Goal: Check status: Check status

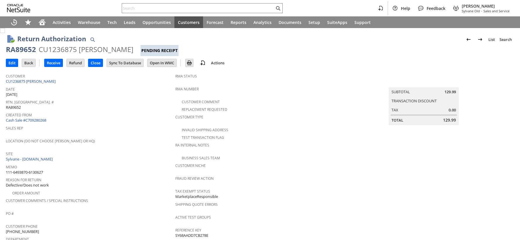
click at [60, 52] on div "CU1236875 Kelby McIntyre" at bounding box center [86, 49] width 95 height 9
click at [169, 6] on input "text" at bounding box center [198, 8] width 153 height 7
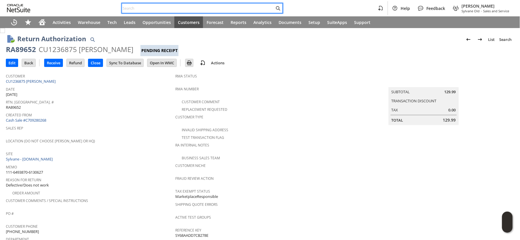
paste input "114-6814585-6735410"
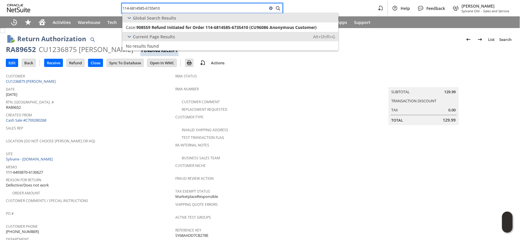
type input "114-6814585-6735410"
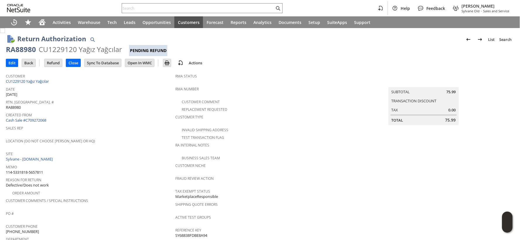
click at [37, 170] on span "114-5331818-5657811" at bounding box center [24, 173] width 37 height 6
copy tbody "114-5331818-5657811"
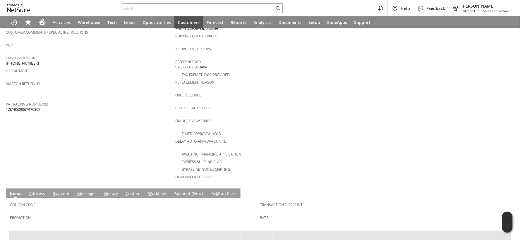
scroll to position [239, 0]
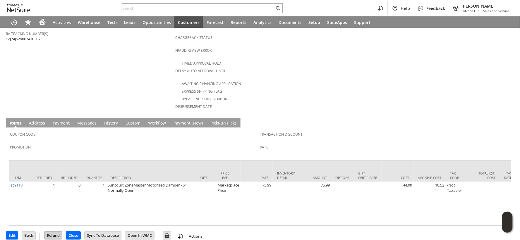
click at [59, 232] on input "Refund" at bounding box center [54, 236] width 18 height 8
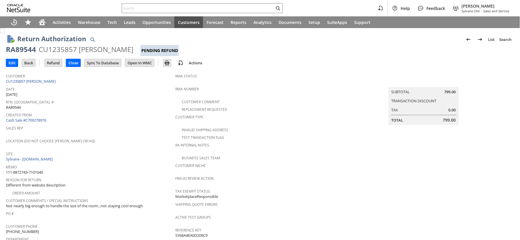
click at [37, 170] on span "111-8872743-7101040" at bounding box center [24, 173] width 37 height 6
copy tbody "111-8872743-7101040"
click at [52, 64] on input "Refund" at bounding box center [54, 63] width 18 height 8
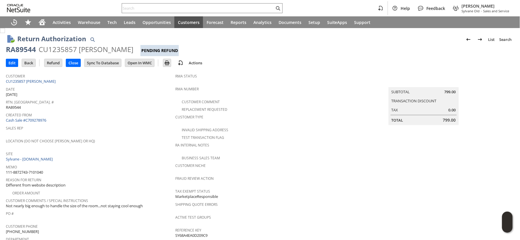
click at [41, 170] on span "111-8872743-7101040" at bounding box center [24, 173] width 37 height 6
copy tbody "111-8872743-7101040"
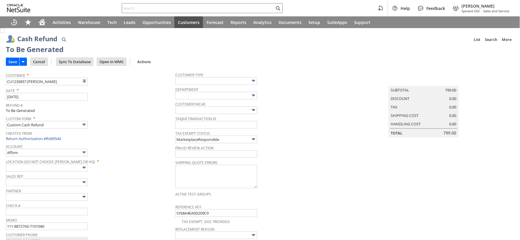
type input "Amazon Undeposited Funds"
type input "Headquarters : Head... : Pending Testing"
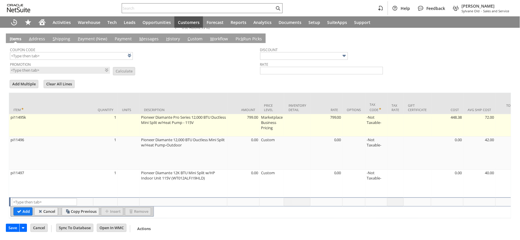
click at [13, 230] on input "Save" at bounding box center [12, 229] width 13 height 8
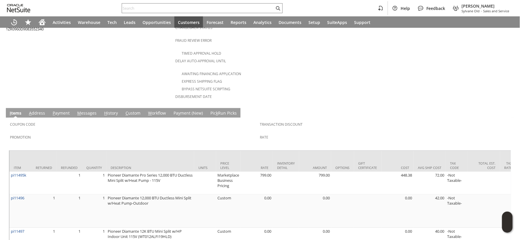
scroll to position [260, 0]
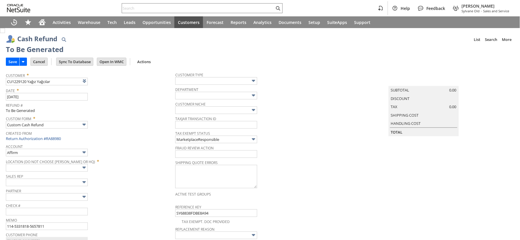
type input "Amazon Undeposited Funds"
type input "Headquarters : Head... : Pending Testing"
type input "Add"
type input "Copy Previous"
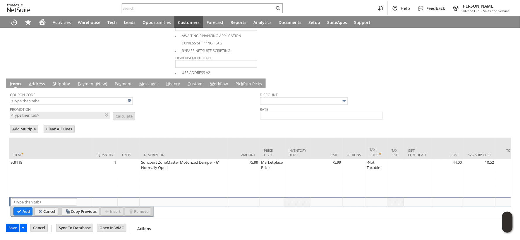
click at [12, 232] on input "Save" at bounding box center [12, 229] width 13 height 8
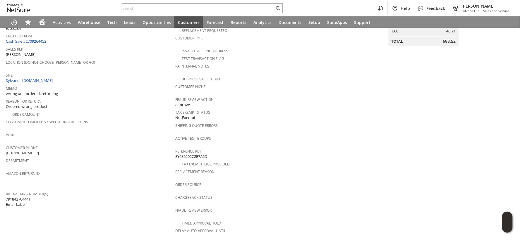
scroll to position [8, 0]
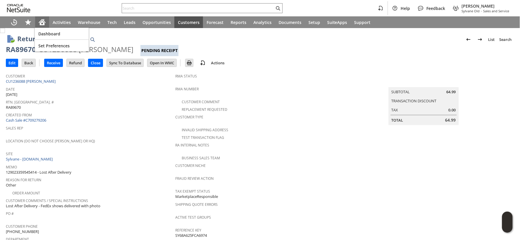
click at [43, 20] on icon "Home" at bounding box center [42, 21] width 7 height 4
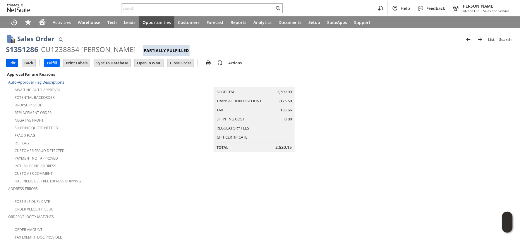
click at [11, 65] on input "Edit" at bounding box center [12, 63] width 12 height 8
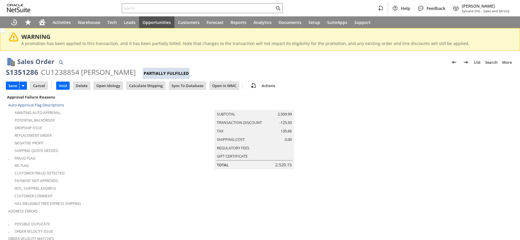
type input "Add"
type input "Copy Previous"
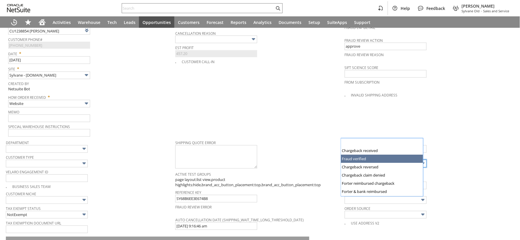
scroll to position [338, 0]
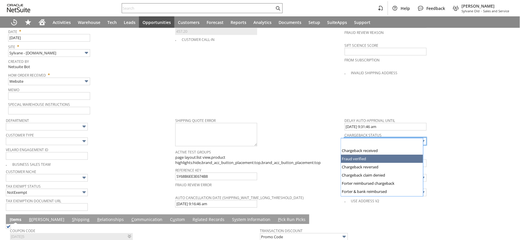
type input "Intelligent Recommendations¹⁰"
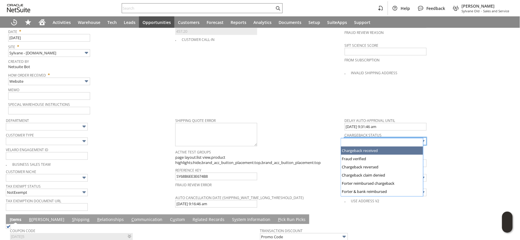
type input "Chargeback received"
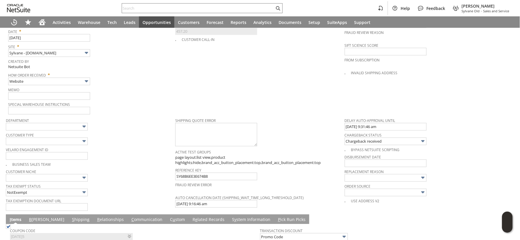
click at [295, 90] on td "PO # Customer Comments / Special Instructions Cancellation Code (deprecated) Ca…" at bounding box center [260, 30] width 170 height 169
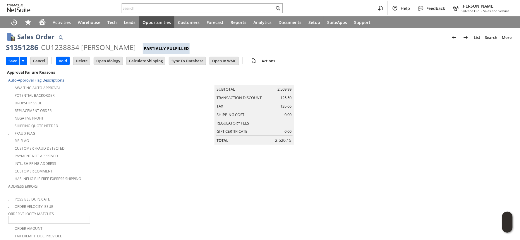
scroll to position [0, 0]
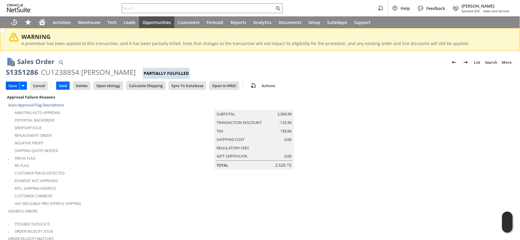
click at [9, 86] on input "Save" at bounding box center [12, 86] width 13 height 8
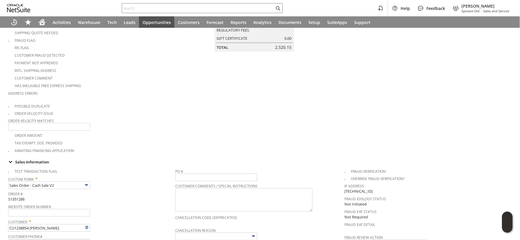
scroll to position [130, 0]
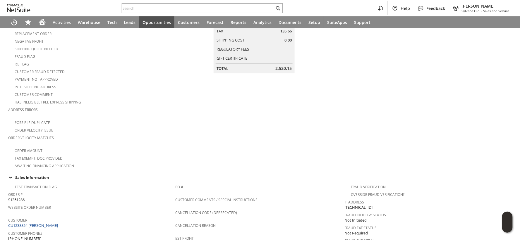
scroll to position [33, 0]
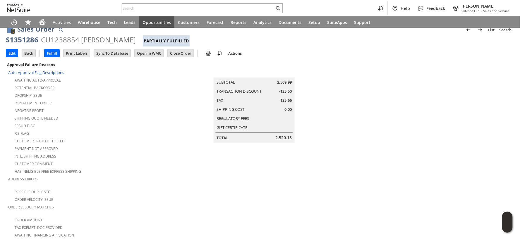
click at [23, 40] on div "S1351286" at bounding box center [22, 39] width 33 height 9
copy div "S1351286"
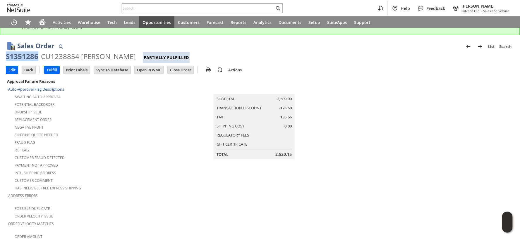
scroll to position [0, 0]
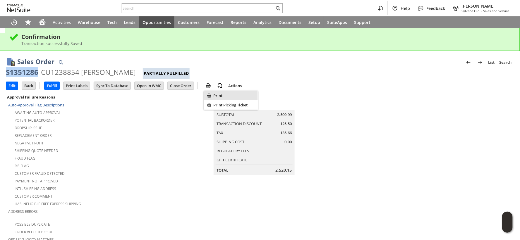
click at [214, 97] on span "Print" at bounding box center [234, 95] width 42 height 5
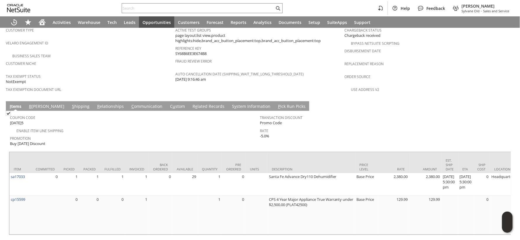
scroll to position [412, 0]
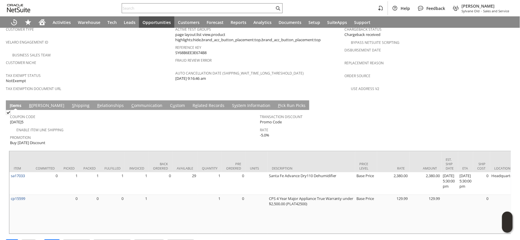
click at [71, 103] on link "S hipping" at bounding box center [81, 106] width 20 height 6
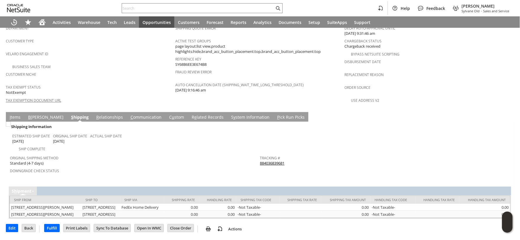
scroll to position [395, 0]
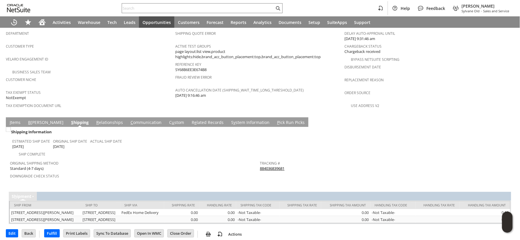
click at [261, 166] on link "884036839681" at bounding box center [272, 168] width 25 height 5
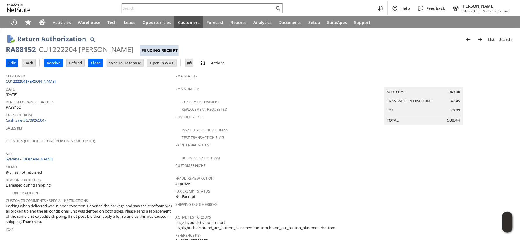
click at [15, 63] on input "Edit" at bounding box center [12, 63] width 12 height 8
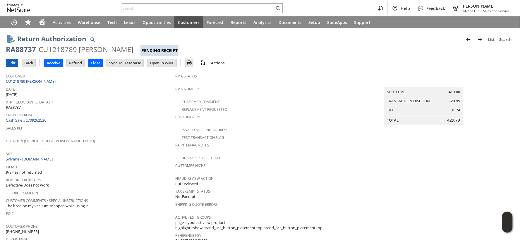
click at [11, 64] on input "Edit" at bounding box center [12, 63] width 12 height 8
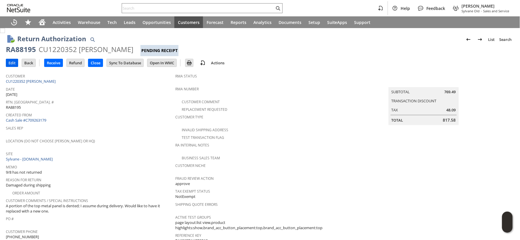
click at [12, 65] on input "Edit" at bounding box center [12, 63] width 12 height 8
click at [15, 62] on input "Edit" at bounding box center [12, 63] width 12 height 8
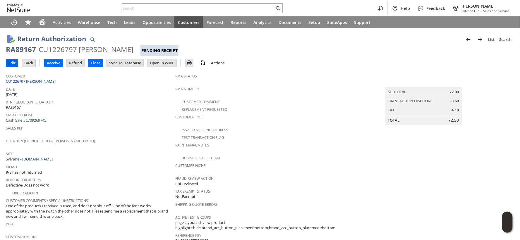
click at [8, 65] on input "Edit" at bounding box center [12, 63] width 12 height 8
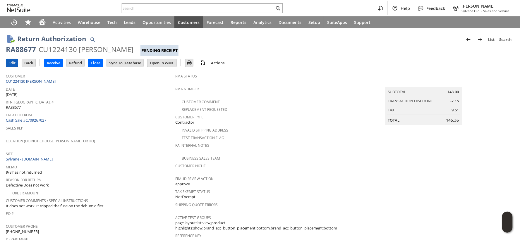
click at [13, 66] on input "Edit" at bounding box center [12, 63] width 12 height 8
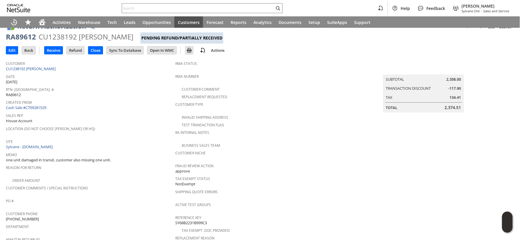
scroll to position [1, 0]
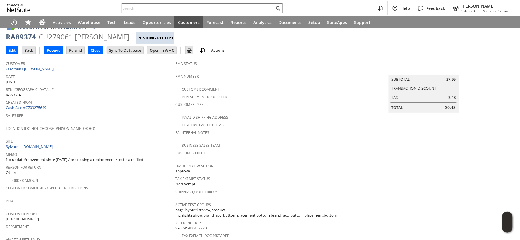
scroll to position [12, 0]
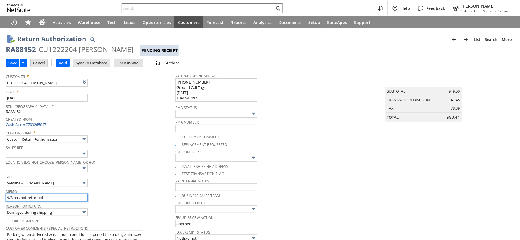
click at [34, 199] on input "9/8 has not returned" at bounding box center [47, 198] width 82 height 8
click at [44, 197] on input "9/29 Closing, if returned ask Coby to reopen" at bounding box center [47, 198] width 82 height 8
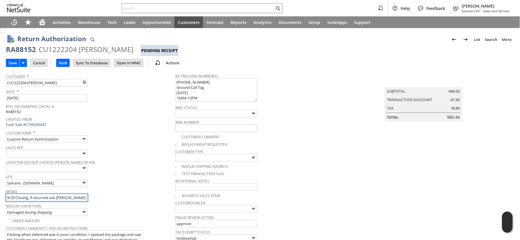
click at [44, 197] on input "9/29 Closing, if returned ask Coby to reopen" at bounding box center [47, 198] width 82 height 8
click at [86, 198] on input "9/29 Closing, if returned ask Coby to reopen" at bounding box center [47, 198] width 82 height 8
click at [83, 198] on input "9/29 Closing, if returned ask Coby to reopen - Not Returned" at bounding box center [47, 198] width 82 height 8
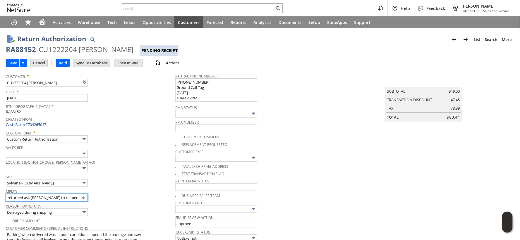
click at [83, 198] on input "9/29 Closing, if returned ask Coby to reopen - Not Returned" at bounding box center [47, 198] width 82 height 8
type input "9/29 Closing, if returned ask Coby to reopen - Not Returned"
click at [13, 63] on input "Save" at bounding box center [12, 63] width 13 height 8
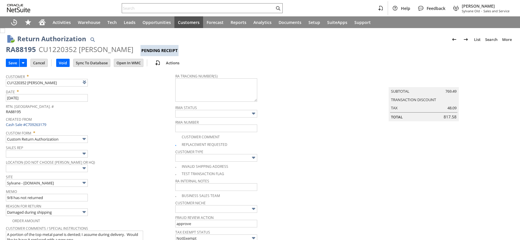
type input "9/29 Closing, if returned ask [PERSON_NAME] to reopen - Not Returned"
type input "Add"
type input "Copy Previous"
type input "9/29 Closing, if returned ask [PERSON_NAME] to reopen - Not Returned"
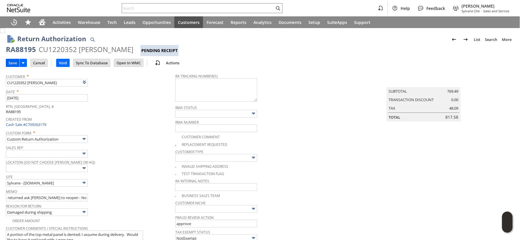
click at [14, 62] on input "Save" at bounding box center [12, 63] width 13 height 8
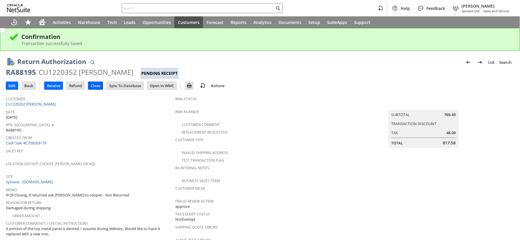
click at [98, 87] on input "Close" at bounding box center [95, 86] width 14 height 8
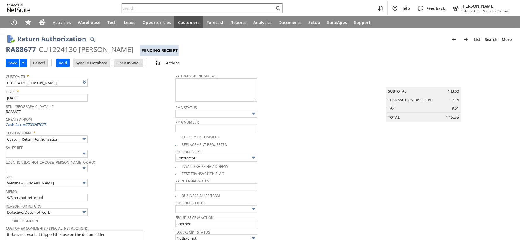
click at [49, 200] on input "9/8 has not returned" at bounding box center [47, 198] width 82 height 8
click at [49, 199] on input "9/8 has not returned" at bounding box center [47, 198] width 82 height 8
type input "9/29 Closing, if returned ask [PERSON_NAME] to reopen - Not Returned"
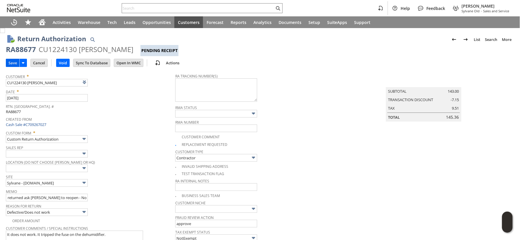
click at [15, 65] on input "Save" at bounding box center [12, 63] width 13 height 8
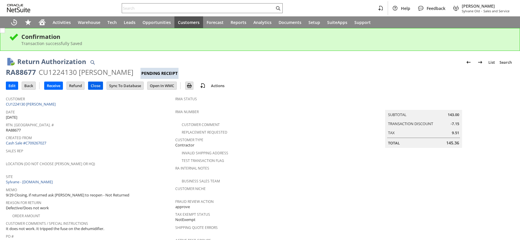
click at [92, 86] on input "Close" at bounding box center [95, 86] width 14 height 8
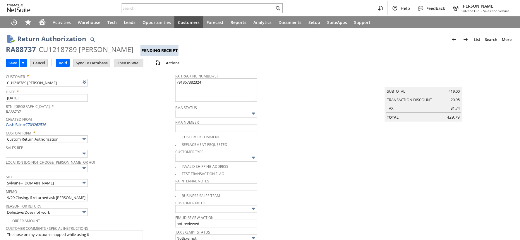
scroll to position [0, 25]
type input "9/29 Closing, if returned ask [PERSON_NAME] to reopen - Not Returned"
click at [11, 65] on input "Save" at bounding box center [12, 63] width 13 height 8
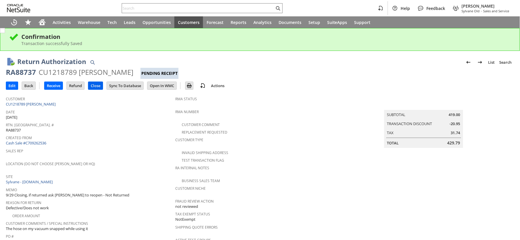
click at [94, 86] on input "Close" at bounding box center [95, 86] width 14 height 8
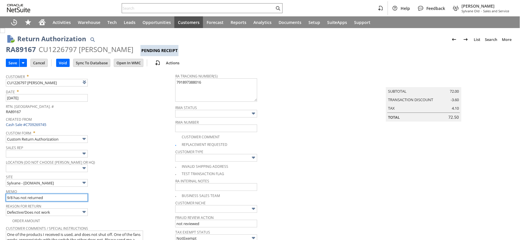
click at [63, 198] on input "9/8 has not returned" at bounding box center [47, 198] width 82 height 8
paste input "29 Closing, if returned ask Coby to reopen - Not R"
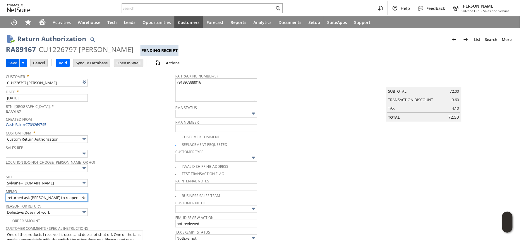
type input "9/29 Closing, if returned ask Coby to reopen - Not Returned"
click at [16, 64] on input "Save" at bounding box center [12, 63] width 13 height 8
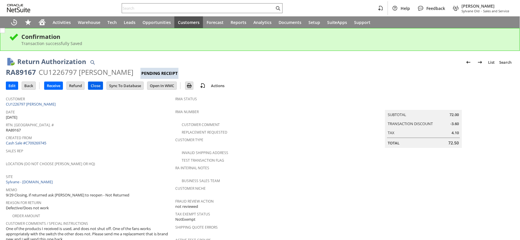
click at [94, 86] on input "Close" at bounding box center [95, 86] width 14 height 8
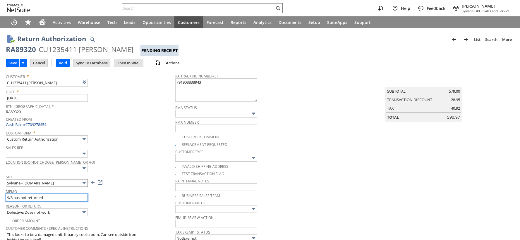
drag, startPoint x: 0, startPoint y: 0, endPoint x: 28, endPoint y: 186, distance: 187.8
click at [11, 197] on input "9/8 has not returned" at bounding box center [47, 198] width 82 height 8
click at [36, 197] on input "9/29 has not returned" at bounding box center [47, 198] width 82 height 8
click at [37, 197] on input "9/29 has not returned" at bounding box center [47, 198] width 82 height 8
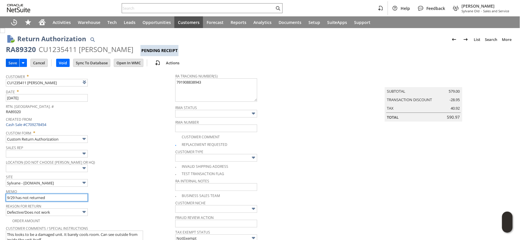
type input "9/29 has not returned"
click at [13, 63] on input "Save" at bounding box center [12, 63] width 13 height 8
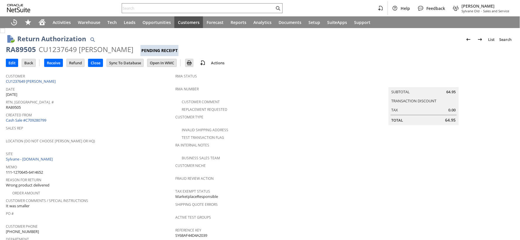
scroll to position [229, 0]
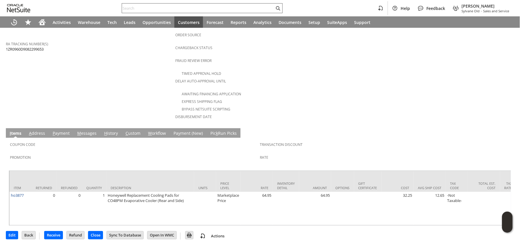
click at [131, 8] on input "text" at bounding box center [198, 8] width 153 height 7
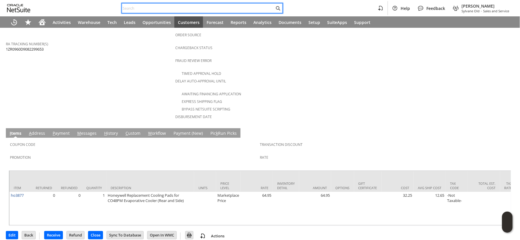
paste input "114-4531611-5029809"
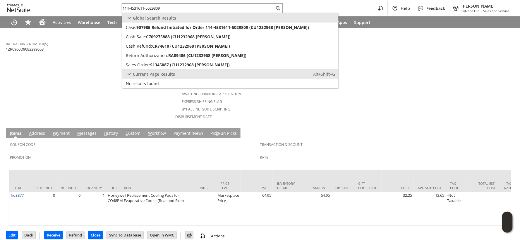
click at [141, 9] on input "114-4531611-5029809" at bounding box center [198, 8] width 153 height 7
click at [141, 9] on input "114-4531611-5029809" at bounding box center [195, 8] width 146 height 7
paste input "3-5586601-8569042"
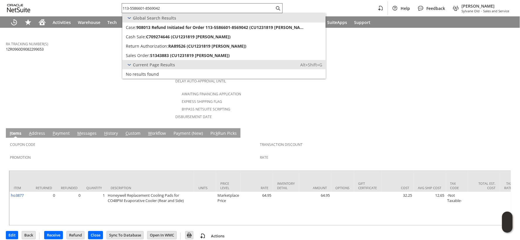
click at [152, 9] on input "113-5586601-8569042" at bounding box center [198, 8] width 153 height 7
click at [152, 9] on input "113-5586601-8569042" at bounding box center [195, 8] width 146 height 7
paste input "2-3773884-0057045"
click at [141, 9] on input "112-3773884-0057045" at bounding box center [198, 8] width 153 height 7
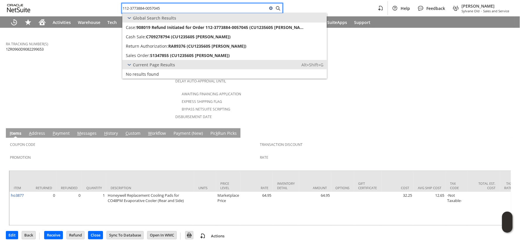
click at [141, 9] on input "112-3773884-0057045" at bounding box center [195, 8] width 146 height 7
paste input "4-5664498-0480212"
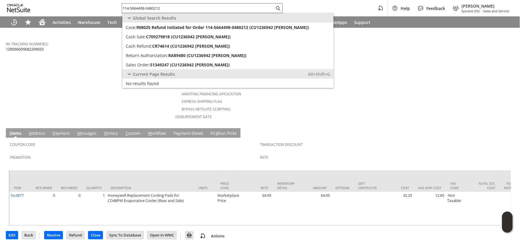
click at [135, 6] on input "114-5664498-0480212" at bounding box center [198, 8] width 153 height 7
click at [135, 6] on input "114-5664498-0480212" at bounding box center [195, 8] width 146 height 7
paste input "2-4507585-7987439"
click at [138, 5] on input "112-4507585-7987439" at bounding box center [195, 8] width 146 height 7
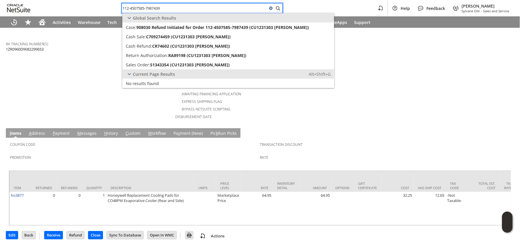
click at [138, 5] on input "112-4507585-7987439" at bounding box center [195, 8] width 146 height 7
paste input "3-7280092-5335421"
click at [141, 6] on input "113-7280092-5335421" at bounding box center [195, 8] width 146 height 7
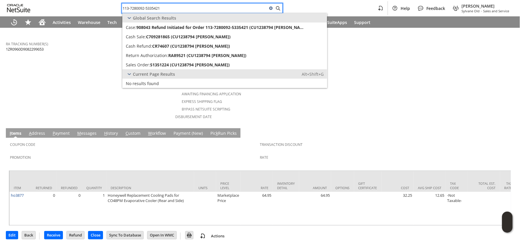
click at [141, 6] on input "113-7280092-5335421" at bounding box center [195, 8] width 146 height 7
paste input "3628052-4158646"
click at [136, 9] on input "113-3628052-4158646" at bounding box center [198, 8] width 153 height 7
click at [136, 9] on input "113-3628052-4158646" at bounding box center [195, 8] width 146 height 7
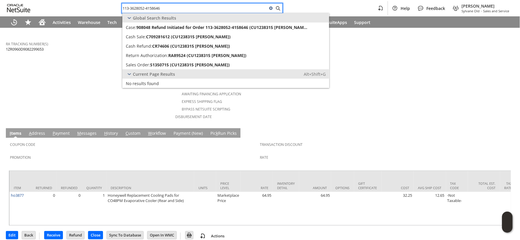
paste input "1-6837173-0435444"
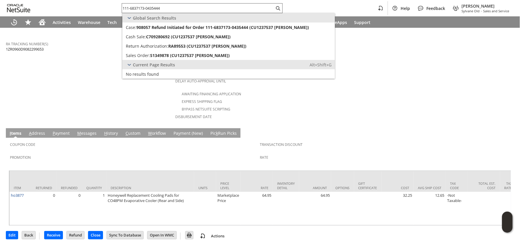
click at [128, 7] on input "111-6837173-0435444" at bounding box center [198, 8] width 153 height 7
click at [128, 7] on input "111-6837173-0435444" at bounding box center [195, 8] width 146 height 7
paste input "3-8611086-125945"
click at [136, 10] on input "113-8611086-1259454" at bounding box center [198, 8] width 153 height 7
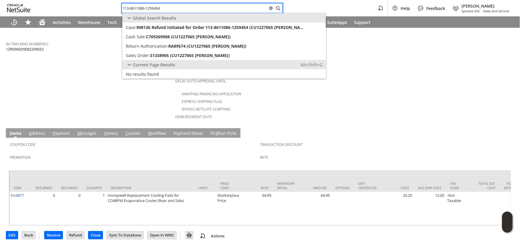
click at [136, 10] on input "113-8611086-1259454" at bounding box center [195, 8] width 146 height 7
paste input "4-6697829-9274613"
click at [136, 9] on input "114-6697829-9274613" at bounding box center [198, 8] width 153 height 7
click at [136, 9] on input "114-6697829-9274613" at bounding box center [195, 8] width 146 height 7
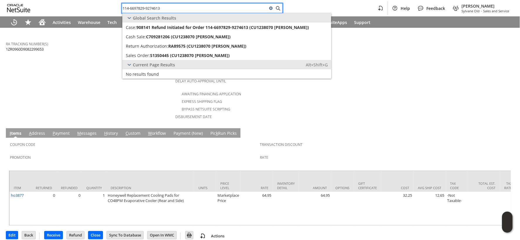
click at [136, 9] on input "114-6697829-9274613" at bounding box center [195, 8] width 146 height 7
paste input "3-1413172-2297009"
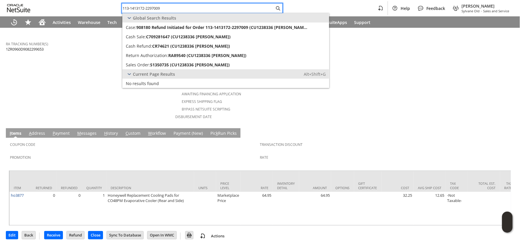
click at [141, 7] on input "113-1413172-2297009" at bounding box center [198, 8] width 153 height 7
click at [141, 7] on input "113-1413172-2297009" at bounding box center [195, 8] width 146 height 7
paste input "1-7904289-3400243"
click at [145, 9] on input "111-7904289-3400243" at bounding box center [198, 8] width 153 height 7
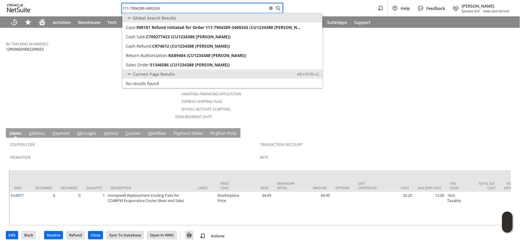
click at [145, 9] on input "111-7904289-3400243" at bounding box center [195, 8] width 146 height 7
paste input "4-8109727-0841005"
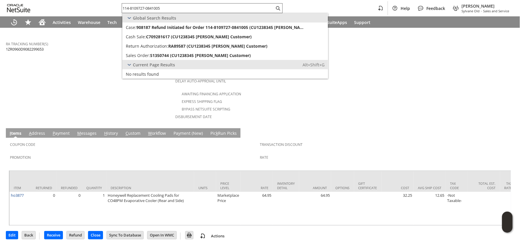
click at [164, 10] on input "114-8109727-0841005" at bounding box center [198, 8] width 153 height 7
click at [164, 10] on input "114-8109727-0841005" at bounding box center [195, 8] width 146 height 7
paste input "3-2200616-7706613"
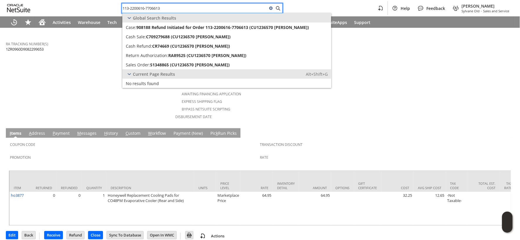
click at [153, 7] on input "113-2200616-7706613" at bounding box center [195, 8] width 146 height 7
paste input "2-5876154-1919459"
click at [142, 7] on input "112-5876154-1919459" at bounding box center [198, 8] width 153 height 7
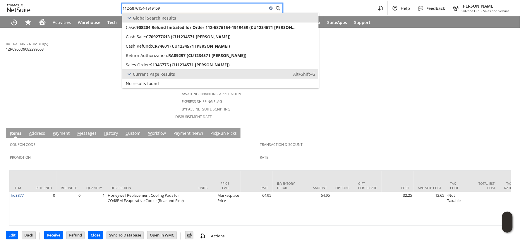
click at [141, 7] on input "112-5876154-1919459" at bounding box center [195, 8] width 146 height 7
paste input "3-4857767-1314604"
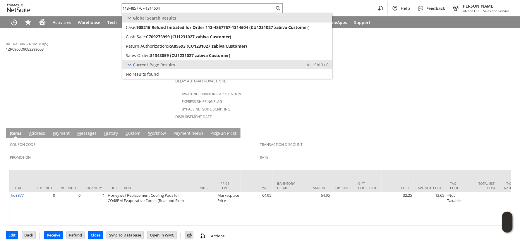
click at [136, 9] on input "113-4857767-1314604" at bounding box center [198, 8] width 153 height 7
click at [136, 9] on input "113-4857767-1314604" at bounding box center [195, 8] width 146 height 7
paste input "4-0354783-6241028"
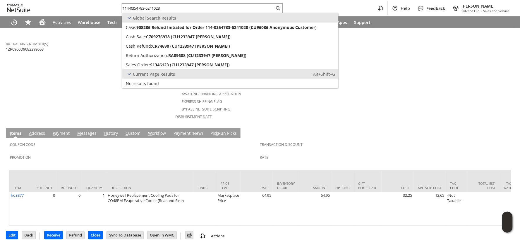
click at [148, 8] on input "114-0354783-6241028" at bounding box center [198, 8] width 153 height 7
click at [148, 8] on input "114-0354783-6241028" at bounding box center [195, 8] width 146 height 7
paste input "2-9121427-1124201"
click at [144, 9] on input "112-9121427-1124201" at bounding box center [198, 8] width 153 height 7
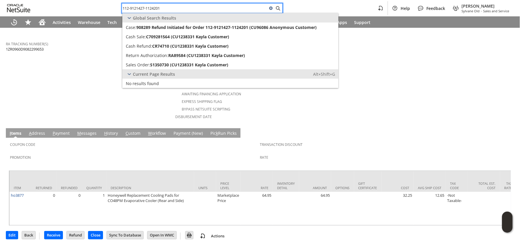
click at [143, 9] on input "112-9121427-1124201" at bounding box center [195, 8] width 146 height 7
paste input "3027686-1990610"
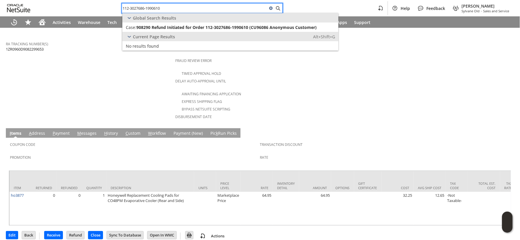
click at [141, 10] on input "112-3027686-1990610" at bounding box center [195, 8] width 146 height 7
paste input "1-8492854-0593032"
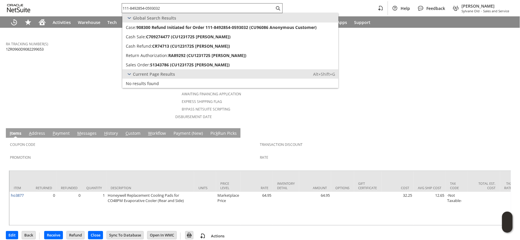
click at [139, 8] on input "111-8492854-0593032" at bounding box center [198, 8] width 153 height 7
click at [139, 8] on input "111-8492854-0593032" at bounding box center [195, 8] width 146 height 7
paste input "3-4870569-0193829"
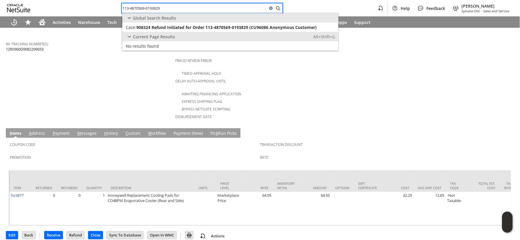
click at [153, 9] on input "113-4870569-0193829" at bounding box center [195, 8] width 146 height 7
paste input "2-0667122-485625"
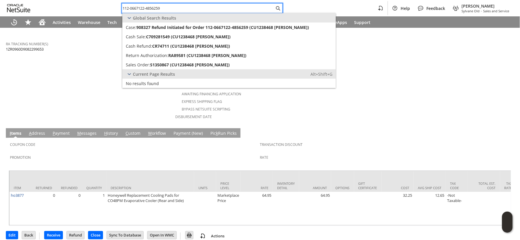
click at [141, 7] on input "112-0667122-4856259" at bounding box center [198, 8] width 153 height 7
click at [141, 7] on input "112-0667122-4856259" at bounding box center [195, 8] width 146 height 7
paste input "1-9789594-1986611"
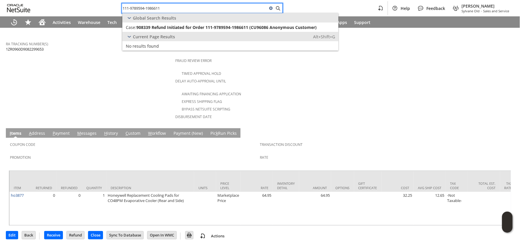
click at [154, 5] on input "111-9789594-1986611" at bounding box center [195, 8] width 146 height 7
paste input "2-2429143-2261007"
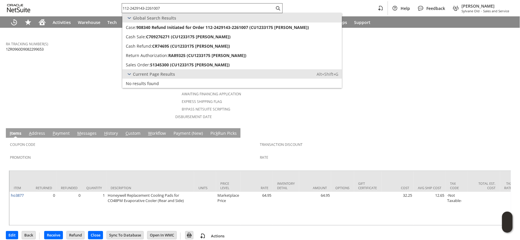
click at [159, 8] on input "112-2429143-2261007" at bounding box center [198, 8] width 153 height 7
click at [159, 8] on input "112-2429143-2261007" at bounding box center [195, 8] width 146 height 7
paste input "1-8691800-676422"
click at [156, 7] on input "111-8691800-6764227" at bounding box center [198, 8] width 153 height 7
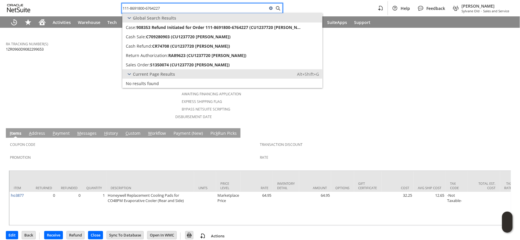
click at [156, 7] on input "111-8691800-6764227" at bounding box center [195, 8] width 146 height 7
paste input "0879678-3265050"
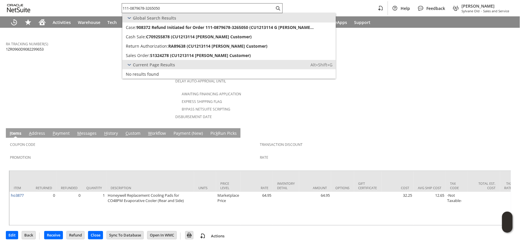
click at [139, 7] on input "111-0879678-3265050" at bounding box center [198, 8] width 153 height 7
click at [139, 7] on input "111-0879678-3265050" at bounding box center [195, 8] width 146 height 7
paste input "2-9125780-2866637"
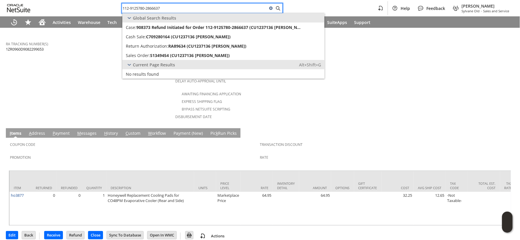
click at [154, 7] on input "112-9125780-2866637" at bounding box center [195, 8] width 146 height 7
paste input "1-7410753-8131461"
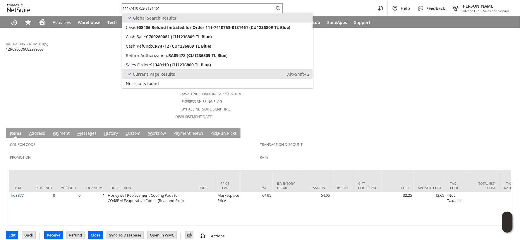
click at [136, 7] on input "111-7410753-8131461" at bounding box center [198, 8] width 153 height 7
click at [136, 7] on input "111-7410753-8131461" at bounding box center [195, 8] width 146 height 7
paste input "8203141-3218609"
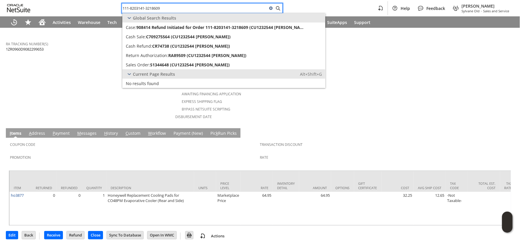
click at [164, 9] on input "111-8203141-3218609" at bounding box center [195, 8] width 146 height 7
paste input "2-7903623-0425032"
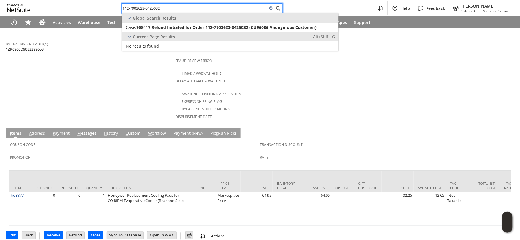
click at [156, 6] on input "112-7903623-0425032" at bounding box center [195, 8] width 146 height 7
click at [156, 7] on input "112-7903623-0425032" at bounding box center [195, 8] width 146 height 7
paste input "3-1618948-43586"
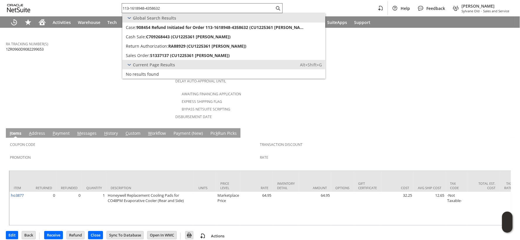
click at [147, 10] on input "113-1618948-4358632" at bounding box center [198, 8] width 153 height 7
click at [147, 10] on input "113-1618948-4358632" at bounding box center [195, 8] width 146 height 7
paste input "4-1209341-4662668"
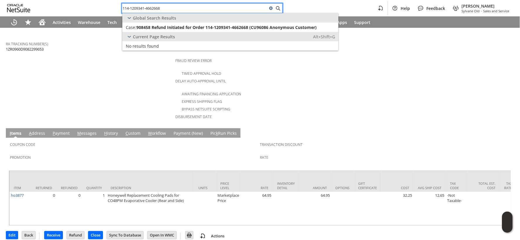
click at [159, 6] on input "114-1209341-4662668" at bounding box center [195, 8] width 146 height 7
paste input "1-2975401-7437015"
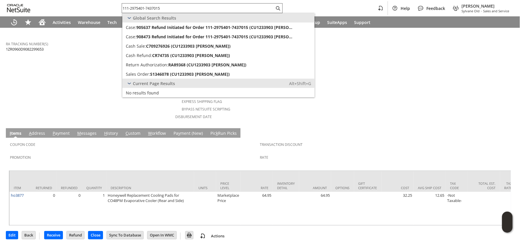
click at [137, 6] on input "111-2975401-7437015" at bounding box center [198, 8] width 153 height 7
click at [137, 6] on input "111-2975401-7437015" at bounding box center [195, 8] width 146 height 7
paste input "3803568-4283454"
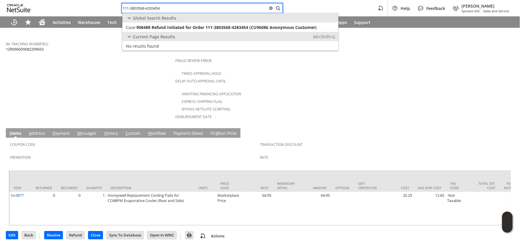
click at [162, 8] on input "111-3803568-4283454" at bounding box center [195, 8] width 146 height 7
paste input "6513418-0401007"
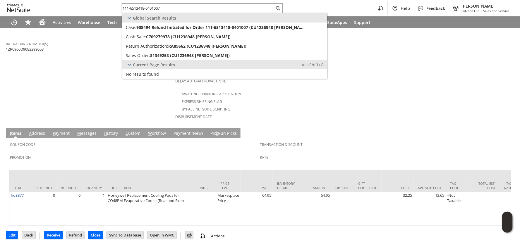
click at [145, 10] on input "111-6513418-0401007" at bounding box center [198, 8] width 153 height 7
click at [145, 10] on input "111-6513418-0401007" at bounding box center [195, 8] width 146 height 7
click at [145, 9] on input "111-6513418-0401007" at bounding box center [195, 8] width 146 height 7
paste input "3-4158029-4657016"
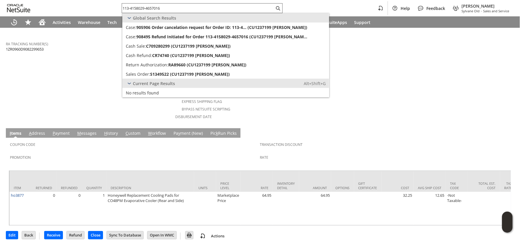
click at [139, 10] on input "113-4158029-4657016" at bounding box center [198, 8] width 153 height 7
click at [139, 10] on input "113-4158029-4657016" at bounding box center [195, 8] width 146 height 7
click at [139, 9] on input "113-4158029-4657016" at bounding box center [195, 8] width 146 height 7
paste input "4-5331818-5657811"
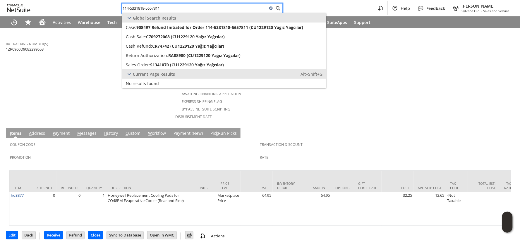
click at [151, 7] on input "114-5331818-5657811" at bounding box center [195, 8] width 146 height 7
paste input "3-5725389-9769008"
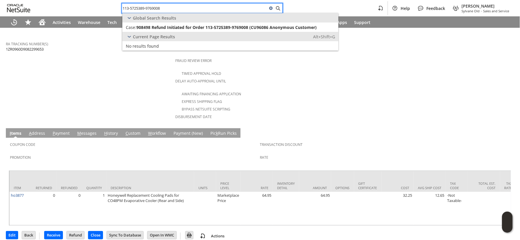
click at [149, 7] on input "113-5725389-9769008" at bounding box center [195, 8] width 146 height 7
click at [149, 8] on input "113-5725389-9769008" at bounding box center [195, 8] width 146 height 7
paste input "09019965118659"
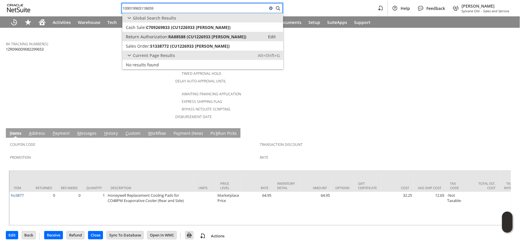
type input "109019965118659"
click at [160, 37] on span "Return Authorization:" at bounding box center [147, 37] width 42 height 6
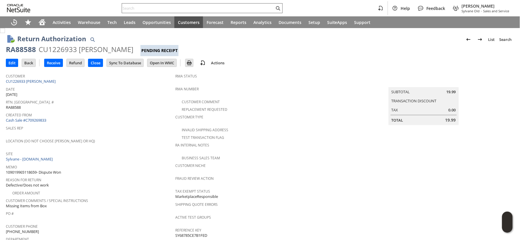
click at [132, 11] on input "text" at bounding box center [198, 8] width 153 height 7
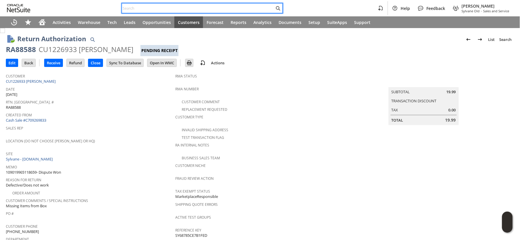
paste input "129020429699910"
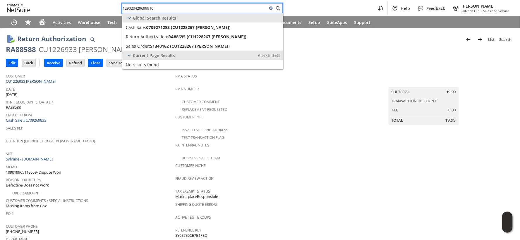
click at [136, 9] on input "129020429699910" at bounding box center [195, 8] width 146 height 7
paste input "09019549885688"
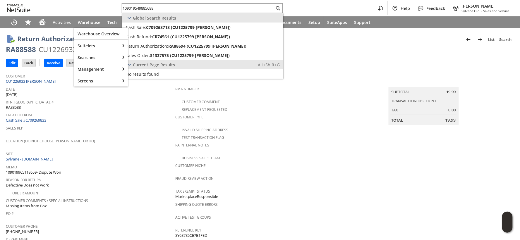
click at [140, 8] on input "109019549885688" at bounding box center [198, 8] width 153 height 7
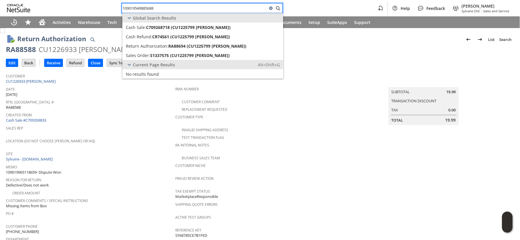
click at [140, 8] on input "109019549885688" at bounding box center [195, 8] width 146 height 7
paste input "758673743"
click at [140, 9] on input "[CREDIT_CARD_NUMBER]" at bounding box center [195, 8] width 146 height 7
paste input "29021048111411"
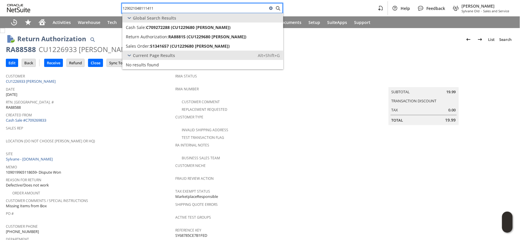
click at [141, 8] on input "129021048111411" at bounding box center [195, 8] width 146 height 7
paste input "363594722"
click at [144, 9] on input "129021363594722" at bounding box center [198, 8] width 153 height 7
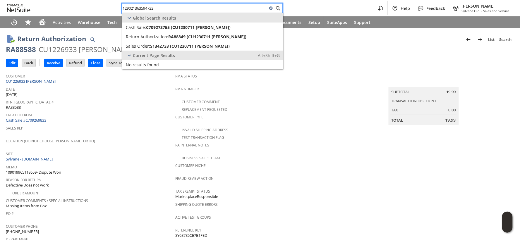
click at [144, 9] on input "129021363594722" at bounding box center [195, 8] width 146 height 7
paste input "2319038319"
click at [146, 9] on input "129022319038319" at bounding box center [195, 8] width 146 height 7
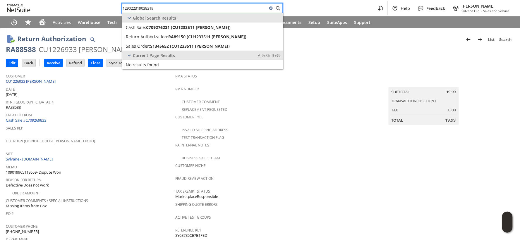
paste input "660760"
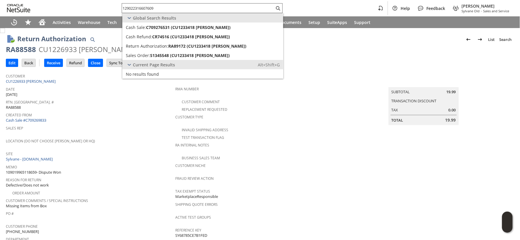
click at [138, 8] on input "129022316607609" at bounding box center [198, 8] width 153 height 7
click at [138, 8] on input "129022316607609" at bounding box center [195, 8] width 146 height 7
paste input "0328991272"
click at [153, 9] on input "[CREDIT_CARD_NUMBER]" at bounding box center [198, 8] width 153 height 7
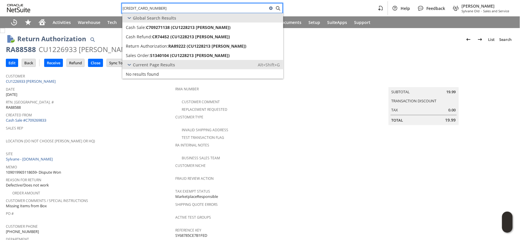
click at [153, 9] on input "[CREDIT_CARD_NUMBER]" at bounding box center [195, 8] width 146 height 7
paste input "1782701108"
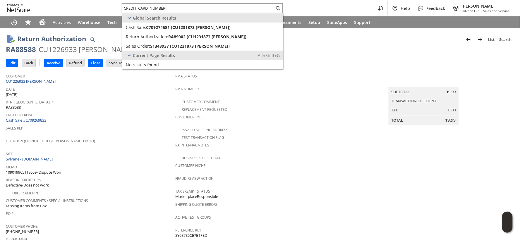
click at [148, 6] on input "[CREDIT_CARD_NUMBER]" at bounding box center [198, 8] width 153 height 7
click at [148, 7] on input "[CREDIT_CARD_NUMBER]" at bounding box center [195, 8] width 146 height 7
paste input "3461471267"
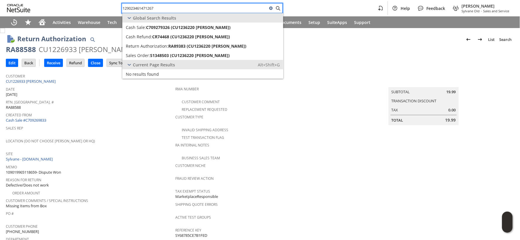
click at [149, 10] on input "129023461471267" at bounding box center [195, 8] width 146 height 7
paste input "358820019"
click at [144, 9] on input "129023358820019" at bounding box center [198, 8] width 153 height 7
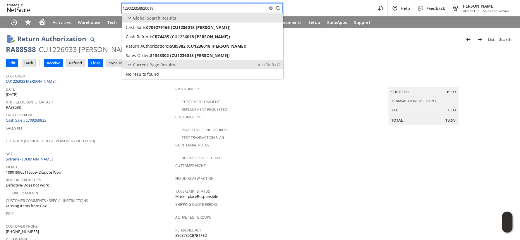
click at [144, 9] on input "129023358820019" at bounding box center [195, 8] width 146 height 7
paste input "046814600"
click at [130, 8] on input "129023046814600" at bounding box center [198, 8] width 153 height 7
click at [130, 8] on input "129023046814600" at bounding box center [195, 8] width 146 height 7
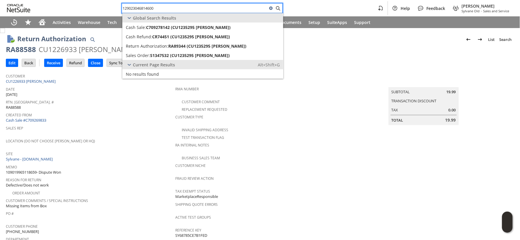
paste input "2733347828"
click at [147, 9] on input "129022733347828" at bounding box center [195, 8] width 146 height 7
paste input "3982501399"
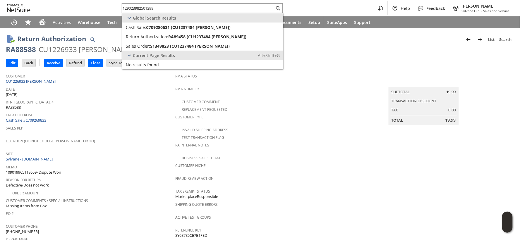
click at [141, 9] on input "129023982501399" at bounding box center [198, 8] width 153 height 7
click at [141, 9] on input "129023982501399" at bounding box center [195, 8] width 146 height 7
paste input "09018818886051"
click at [156, 8] on input "109018818886051" at bounding box center [198, 8] width 153 height 7
click at [156, 8] on input "109018818886051" at bounding box center [195, 8] width 146 height 7
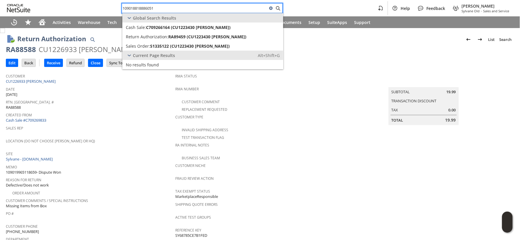
click at [156, 8] on input "109018818886051" at bounding box center [195, 8] width 146 height 7
paste input "29020744398324"
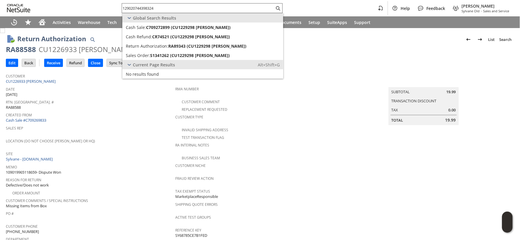
click at [152, 7] on input "129020744398324" at bounding box center [198, 8] width 153 height 7
click at [152, 7] on input "129020744398324" at bounding box center [195, 8] width 146 height 7
paste input "167994480"
click at [126, 8] on input "129021679944804" at bounding box center [198, 8] width 153 height 7
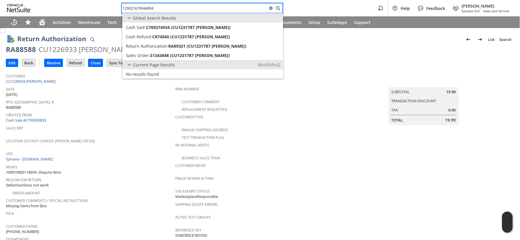
click at [126, 8] on input "129021679944804" at bounding box center [195, 8] width 146 height 7
paste input "0328147677"
click at [131, 8] on input "[CREDIT_CARD_NUMBER]" at bounding box center [195, 8] width 146 height 7
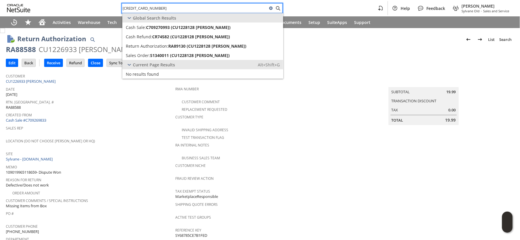
click at [131, 8] on input "[CREDIT_CARD_NUMBER]" at bounding box center [195, 8] width 146 height 7
paste input "3046149143"
click at [130, 7] on input "129023046149143" at bounding box center [195, 8] width 146 height 7
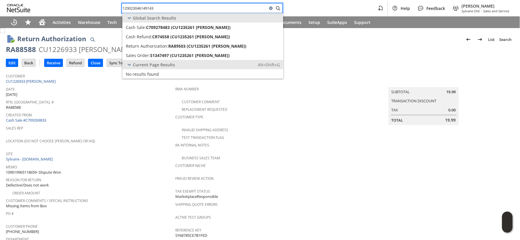
paste input "2732563038"
click at [142, 7] on input "129022732563038" at bounding box center [198, 8] width 153 height 7
paste input "3982376692"
click at [133, 8] on input "129023982376692" at bounding box center [195, 8] width 146 height 7
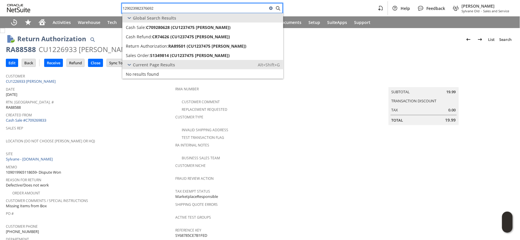
click at [133, 8] on input "129023982376692" at bounding box center [195, 8] width 146 height 7
paste input "566928121"
click at [146, 6] on input "[CREDIT_CARD_NUMBER]" at bounding box center [198, 8] width 153 height 7
click at [146, 6] on input "[CREDIT_CARD_NUMBER]" at bounding box center [195, 8] width 146 height 7
paste input "772529258"
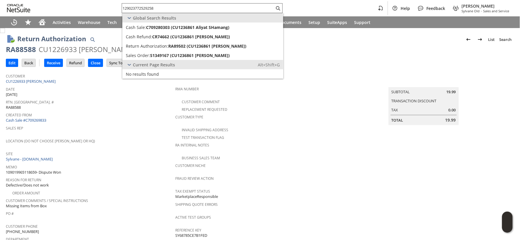
click at [146, 7] on input "129023772529258" at bounding box center [198, 8] width 153 height 7
click at [146, 7] on input "129023772529258" at bounding box center [195, 8] width 146 height 7
paste input "4918859149"
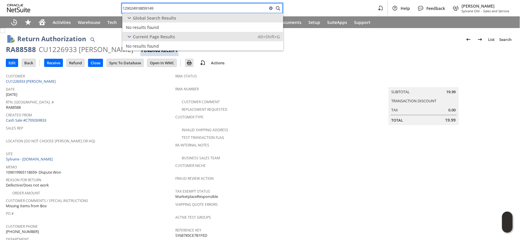
click at [149, 5] on input "129024918859149" at bounding box center [195, 8] width 146 height 7
paste input "543818379"
click at [148, 9] on input "129025438183799" at bounding box center [195, 8] width 146 height 7
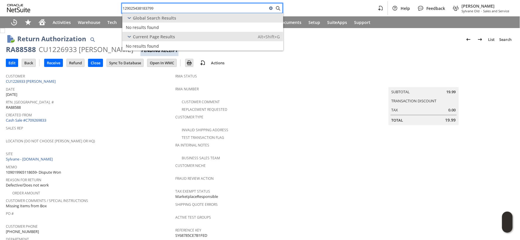
click at [147, 9] on input "129025438183799" at bounding box center [195, 8] width 146 height 7
paste input "4696651637"
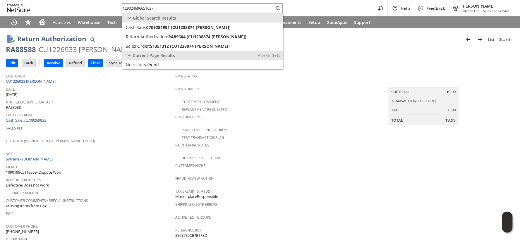
click at [151, 12] on div "129024696651637" at bounding box center [202, 8] width 161 height 10
click at [151, 11] on input "129024696651637" at bounding box center [195, 8] width 146 height 7
paste input "3359545414"
click at [150, 8] on input "129023359545414" at bounding box center [195, 8] width 146 height 7
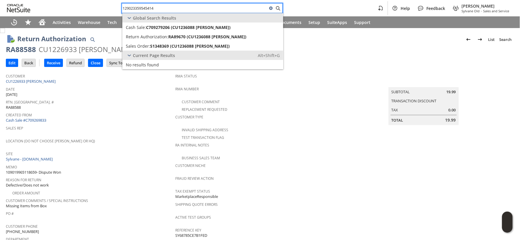
click at [150, 8] on input "129023359545414" at bounding box center [195, 8] width 146 height 7
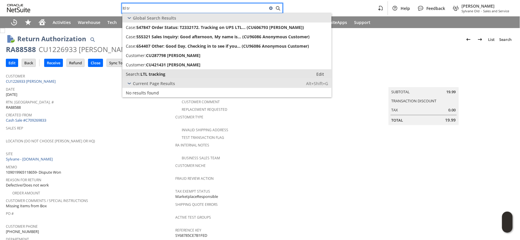
type input "ltl tr"
click at [160, 72] on span "LTL tracking" at bounding box center [153, 74] width 25 height 6
